Goal: Task Accomplishment & Management: Complete application form

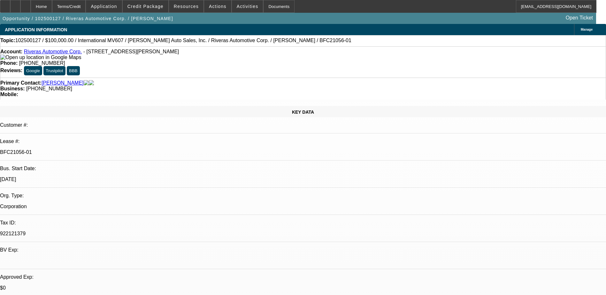
select select "0"
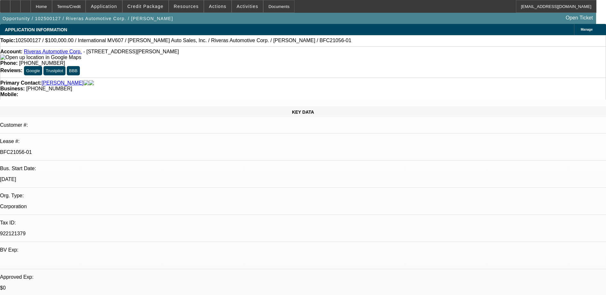
select select "0"
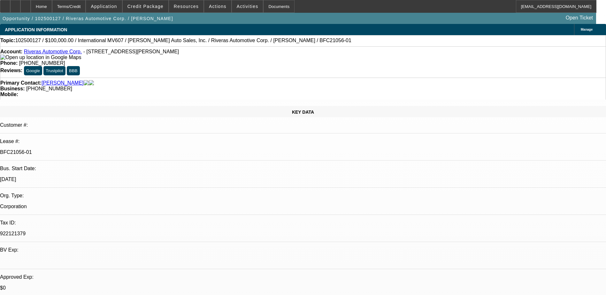
select select "0"
select select "1"
select select "6"
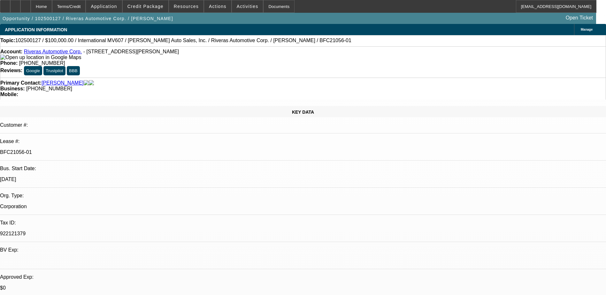
select select "1"
select select "6"
select select "1"
select select "2"
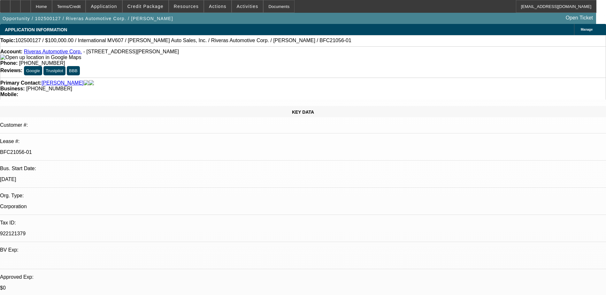
select select "6"
select select "1"
select select "2"
select select "6"
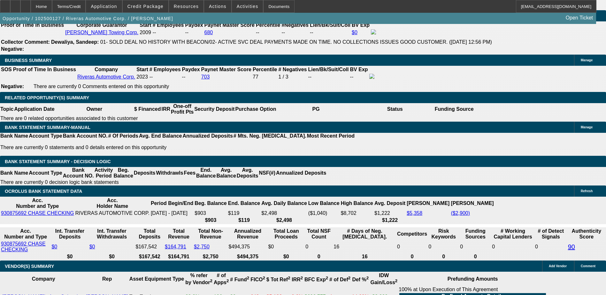
scroll to position [958, 0]
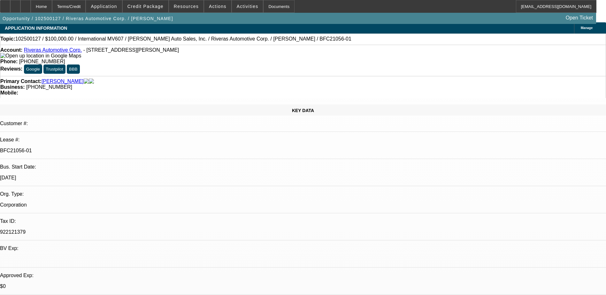
scroll to position [0, 0]
